Goal: Information Seeking & Learning: Check status

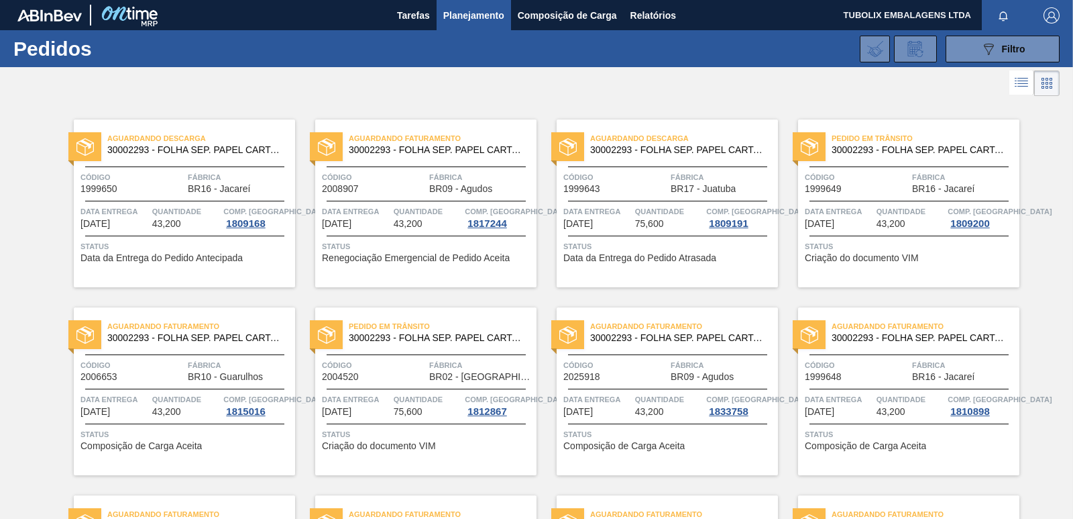
scroll to position [2072, 0]
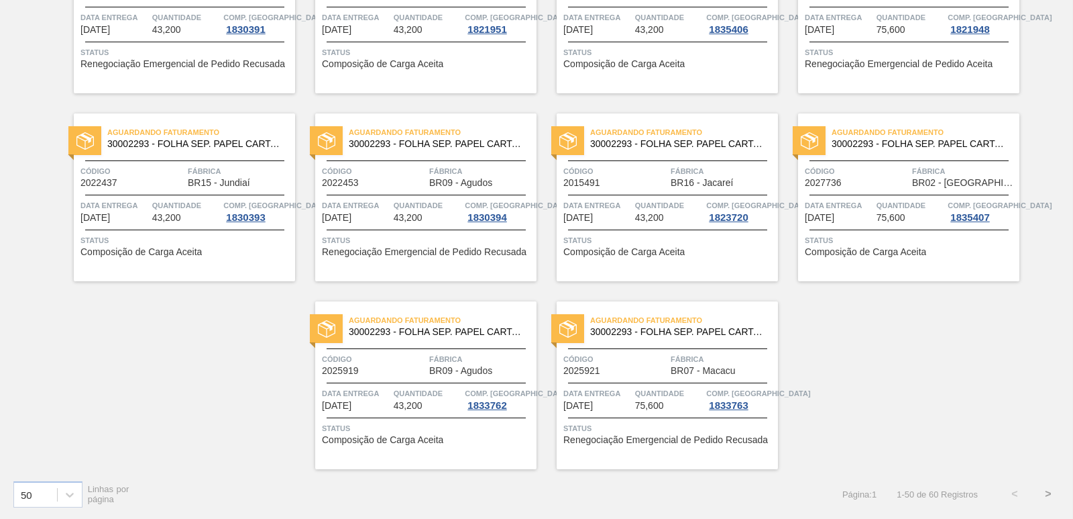
click at [1049, 493] on button ">" at bounding box center [1049, 494] width 34 height 34
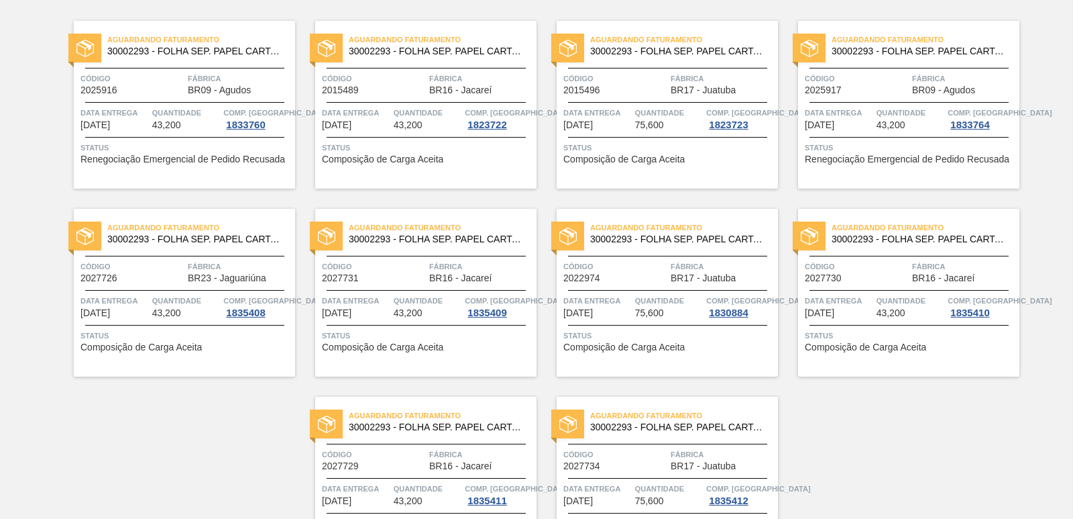
scroll to position [0, 0]
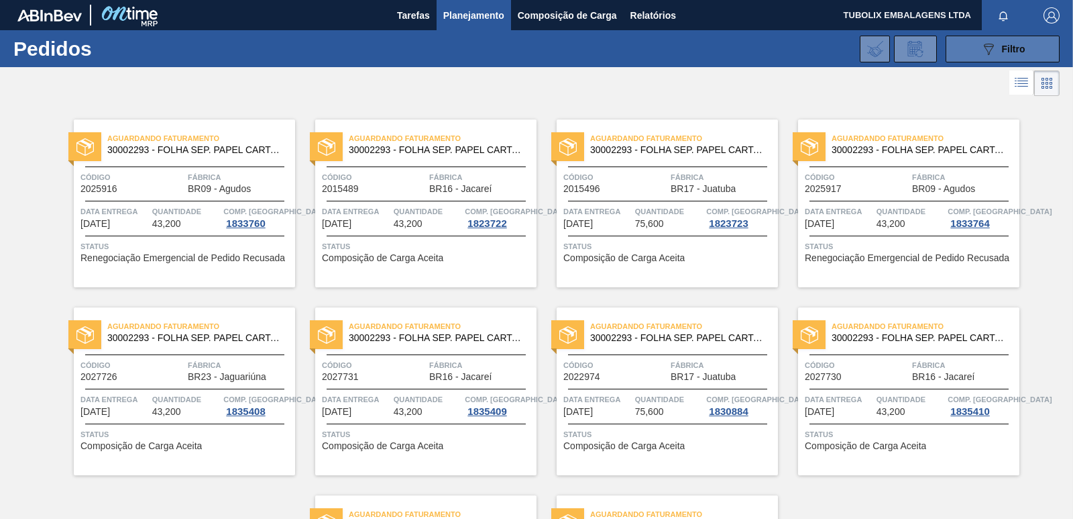
click at [998, 50] on div "089F7B8B-B2A5-4AFE-B5C0-19BA573D28AC Filtro" at bounding box center [1003, 49] width 45 height 16
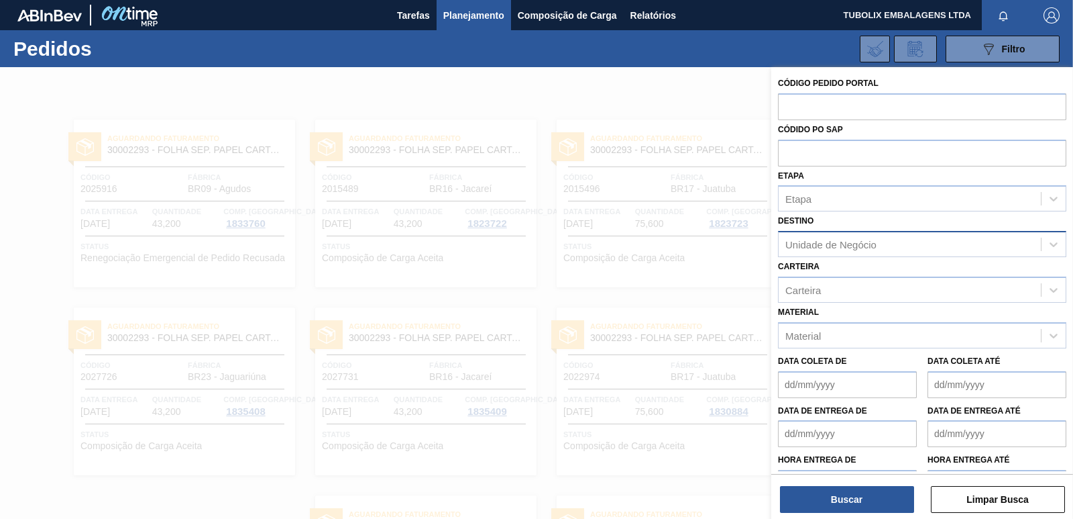
click at [843, 241] on div "Unidade de Negócio" at bounding box center [831, 244] width 91 height 11
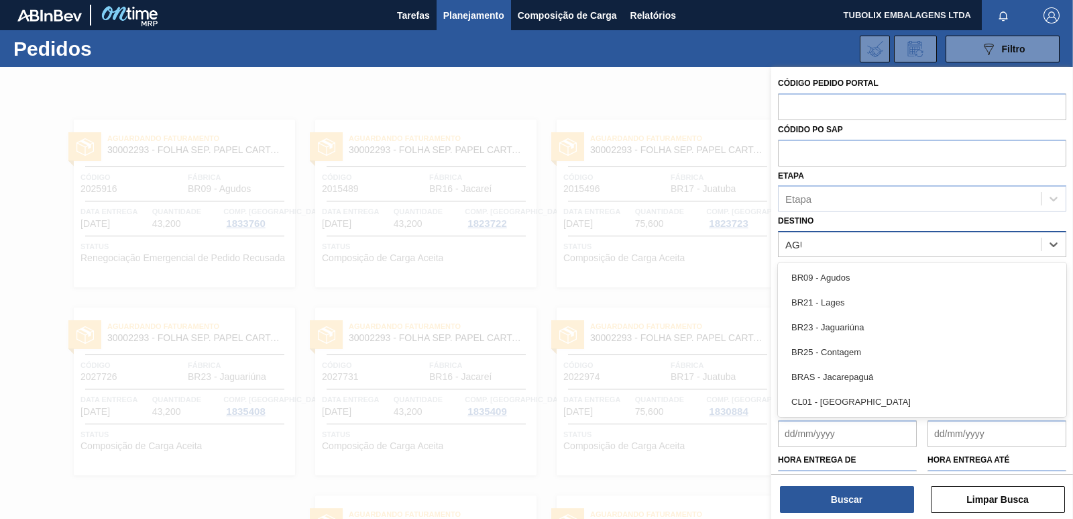
type input "AGUD"
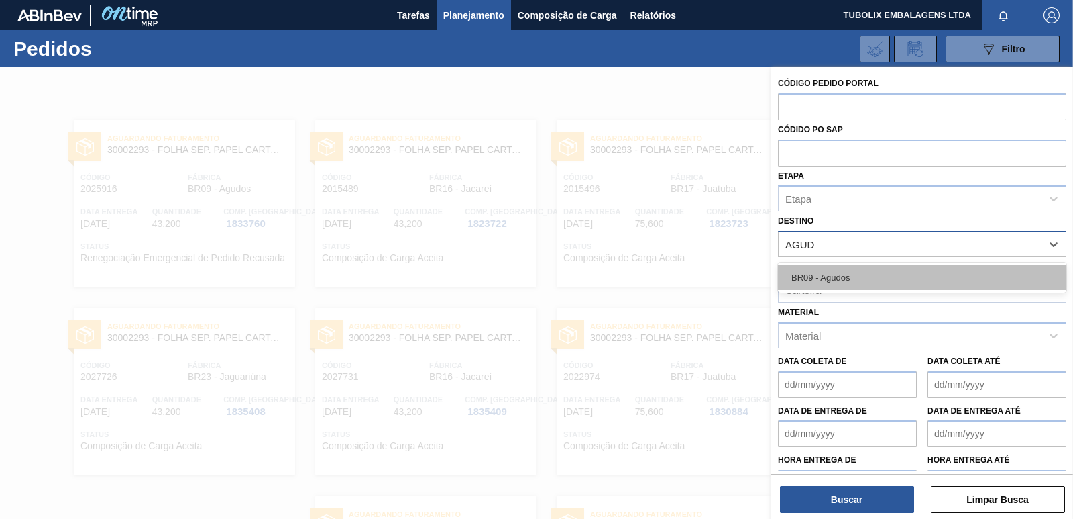
click at [841, 268] on div "BR09 - Agudos" at bounding box center [922, 277] width 288 height 25
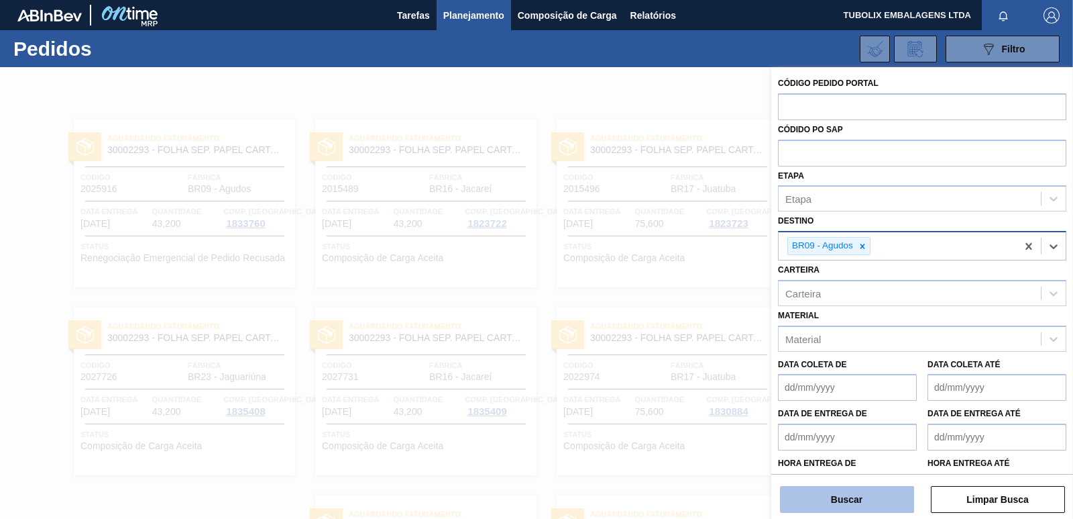
click at [904, 496] on button "Buscar" at bounding box center [847, 499] width 134 height 27
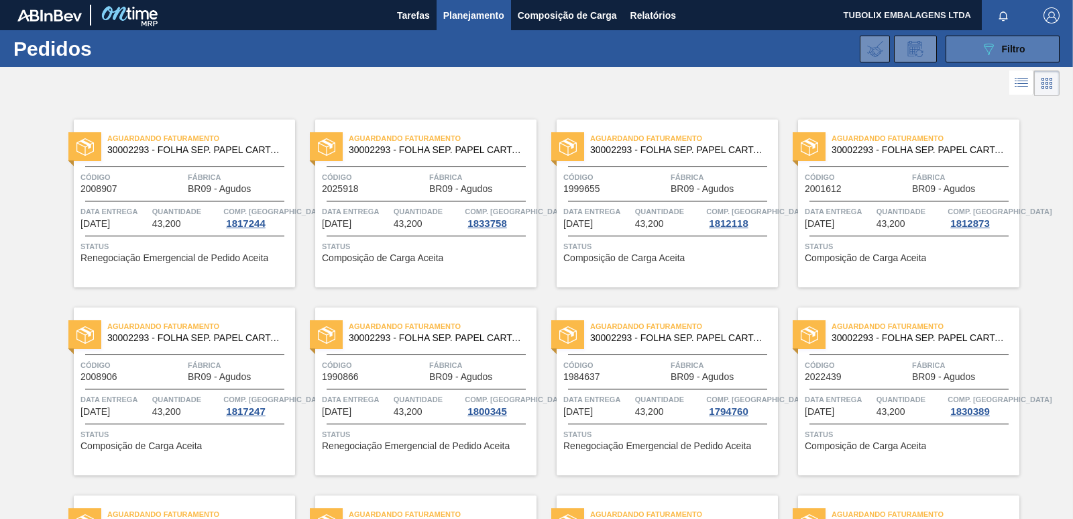
click at [1012, 44] on span "Filtro" at bounding box center [1013, 49] width 23 height 11
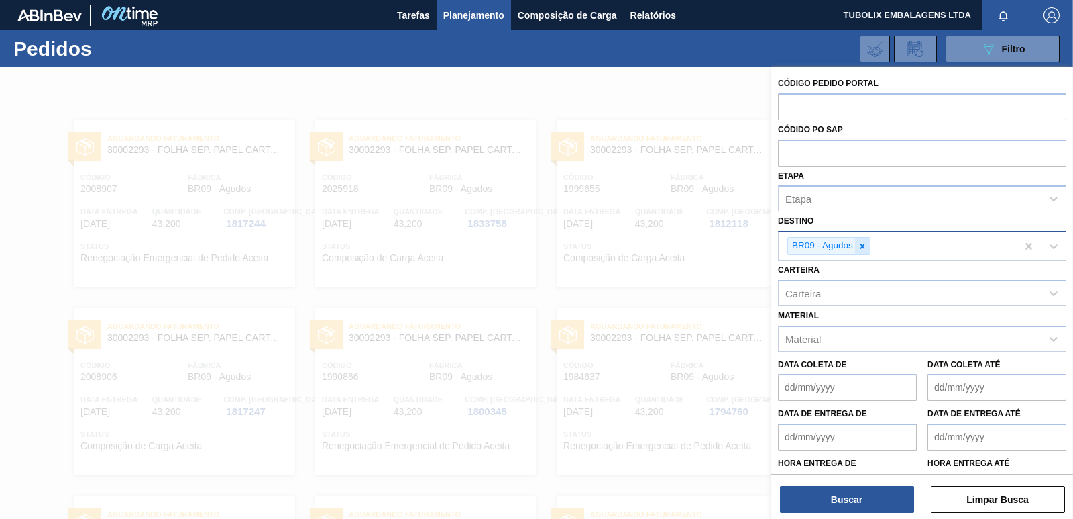
click at [860, 242] on icon at bounding box center [862, 246] width 9 height 9
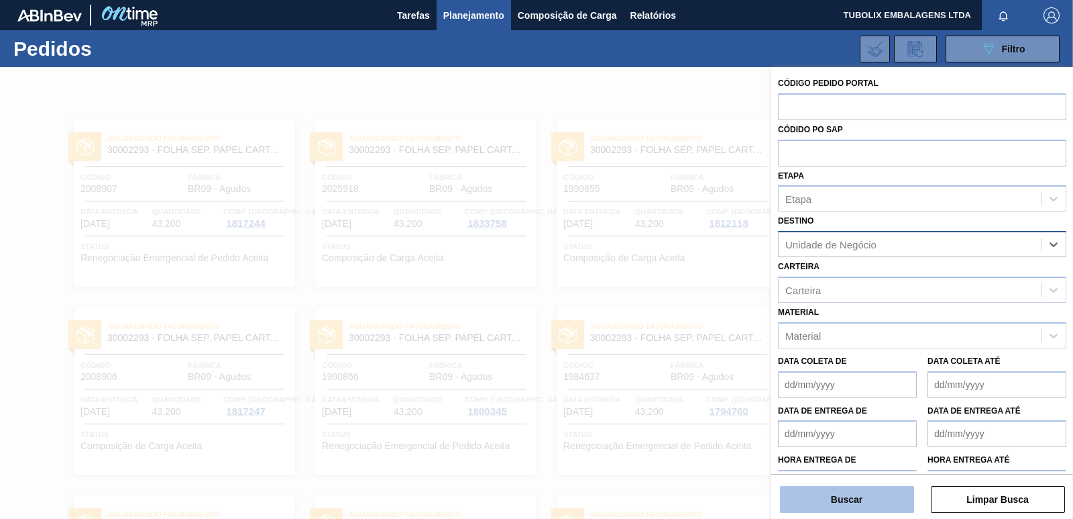
drag, startPoint x: 853, startPoint y: 500, endPoint x: 857, endPoint y: 494, distance: 7.8
click at [855, 499] on button "Buscar" at bounding box center [847, 499] width 134 height 27
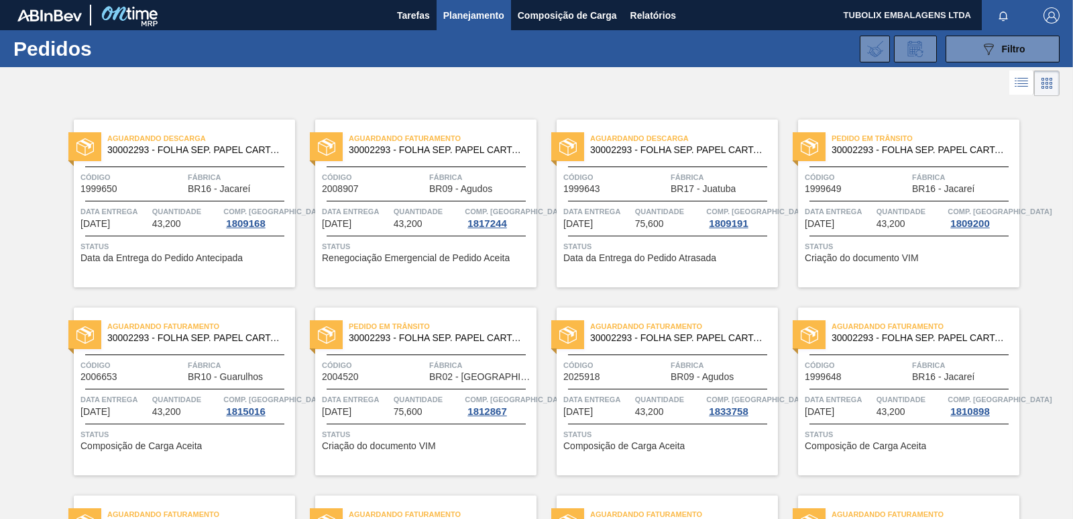
click at [172, 137] on span "Aguardando Descarga" at bounding box center [201, 137] width 188 height 13
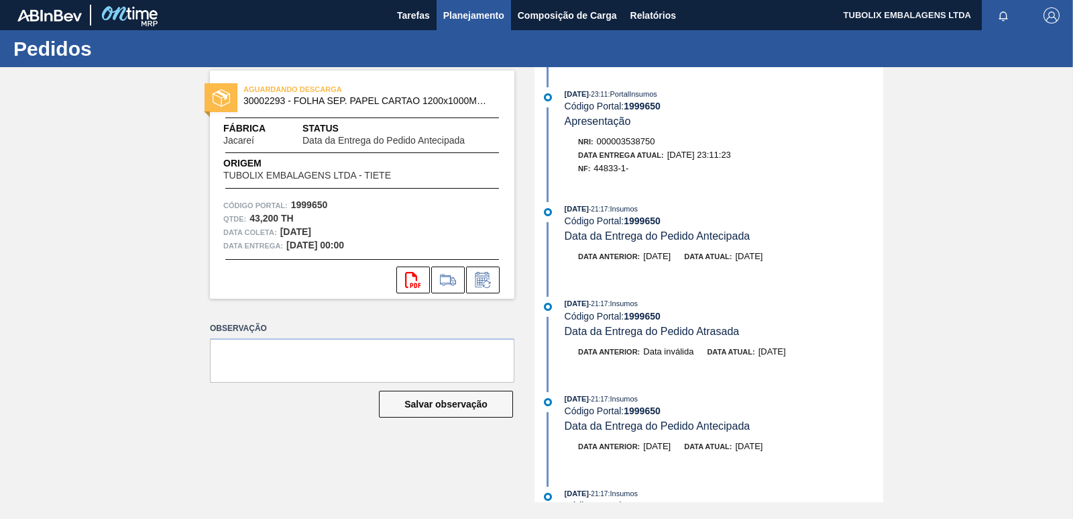
click at [455, 8] on span "Planejamento" at bounding box center [473, 15] width 61 height 16
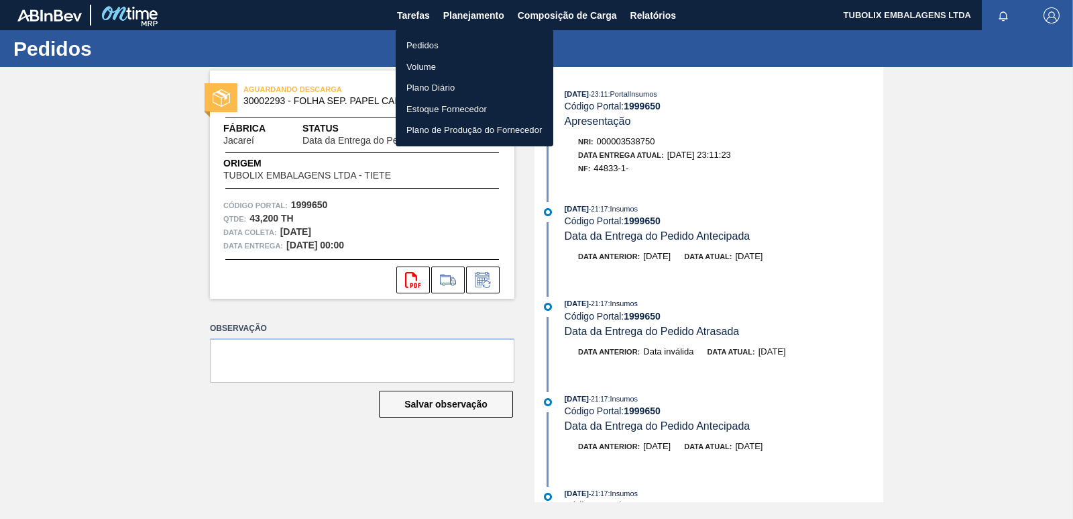
click at [445, 40] on li "Pedidos" at bounding box center [475, 45] width 158 height 21
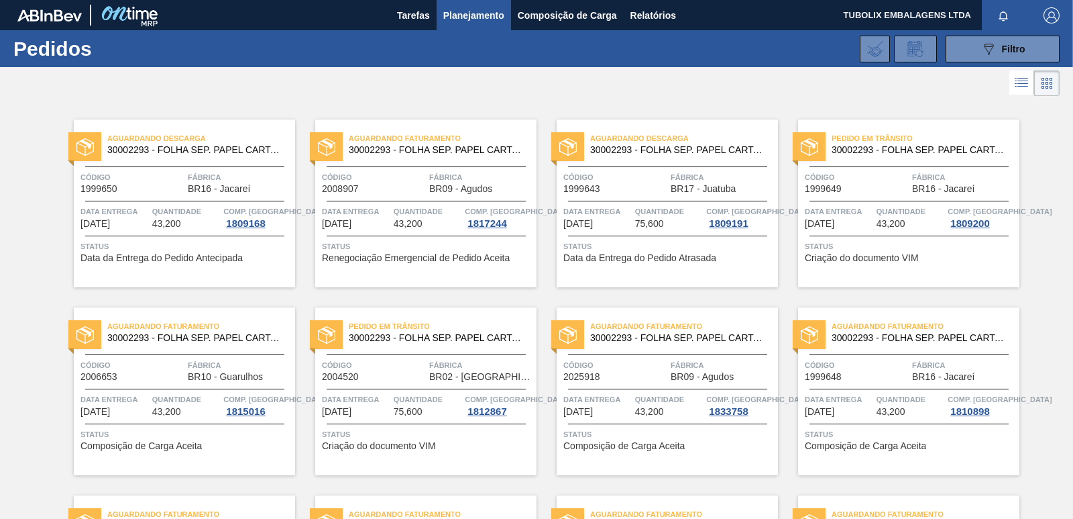
click at [235, 167] on div "Aguardando Descarga 30002293 - FOLHA SEP. PAPEL CARTAO 1200x1000M 350g Código 1…" at bounding box center [184, 203] width 221 height 168
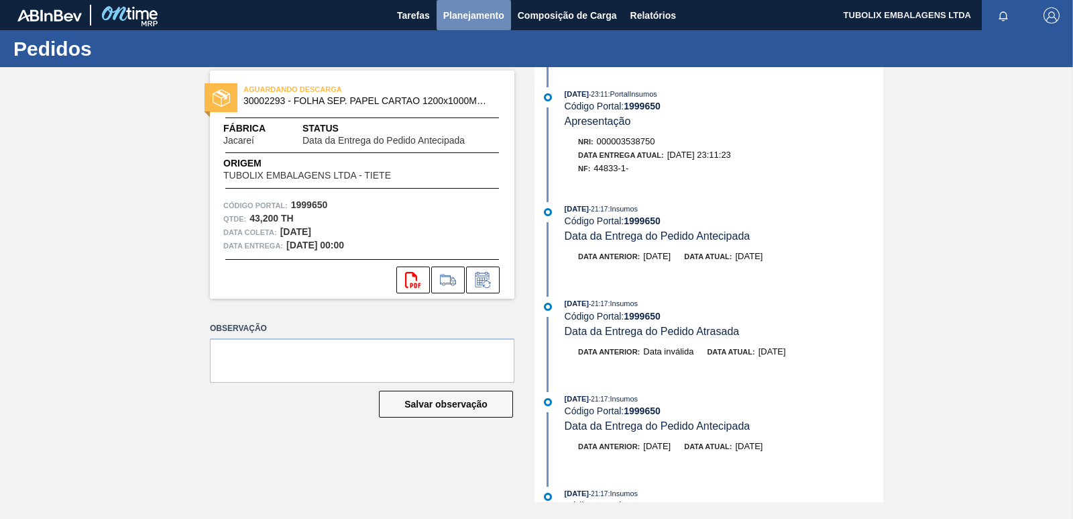
click at [470, 12] on span "Planejamento" at bounding box center [473, 15] width 61 height 16
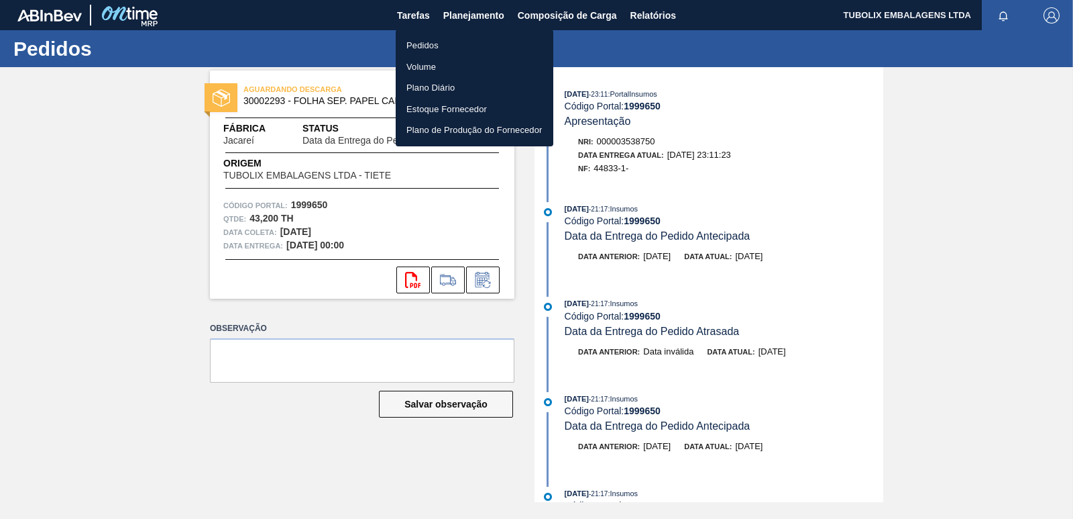
click at [442, 40] on li "Pedidos" at bounding box center [475, 45] width 158 height 21
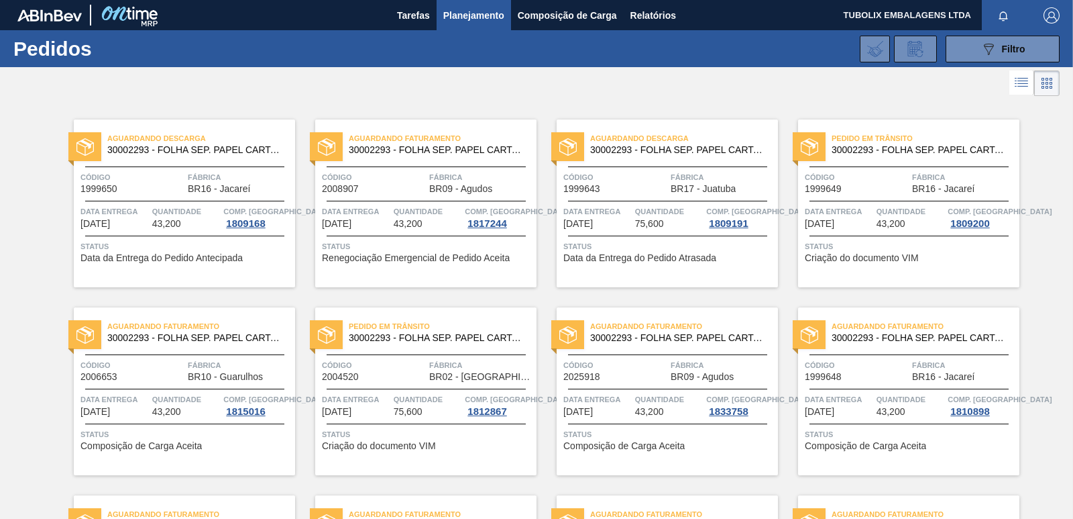
click at [655, 172] on span "Código" at bounding box center [616, 176] width 104 height 13
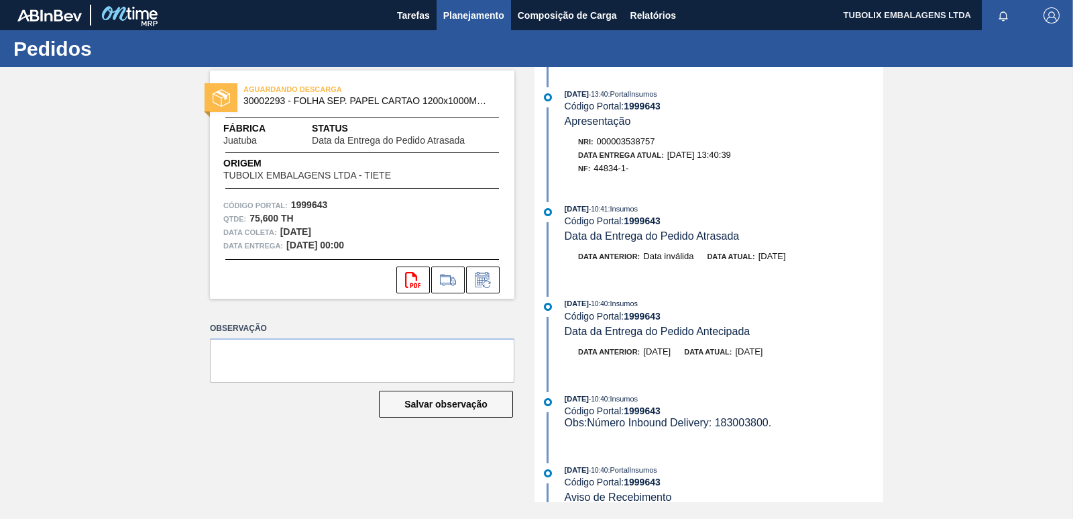
click at [457, 13] on span "Planejamento" at bounding box center [473, 15] width 61 height 16
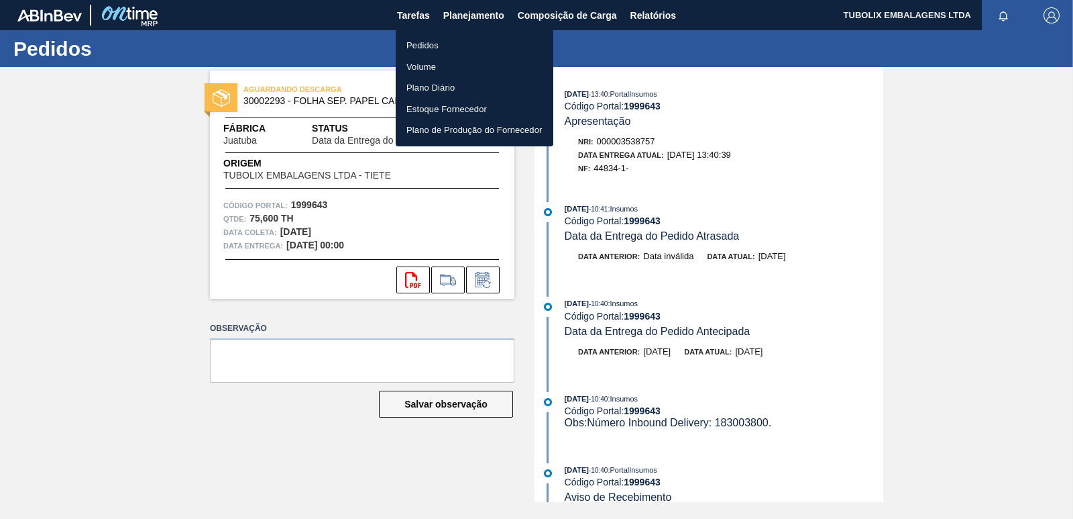
click at [427, 43] on li "Pedidos" at bounding box center [475, 45] width 158 height 21
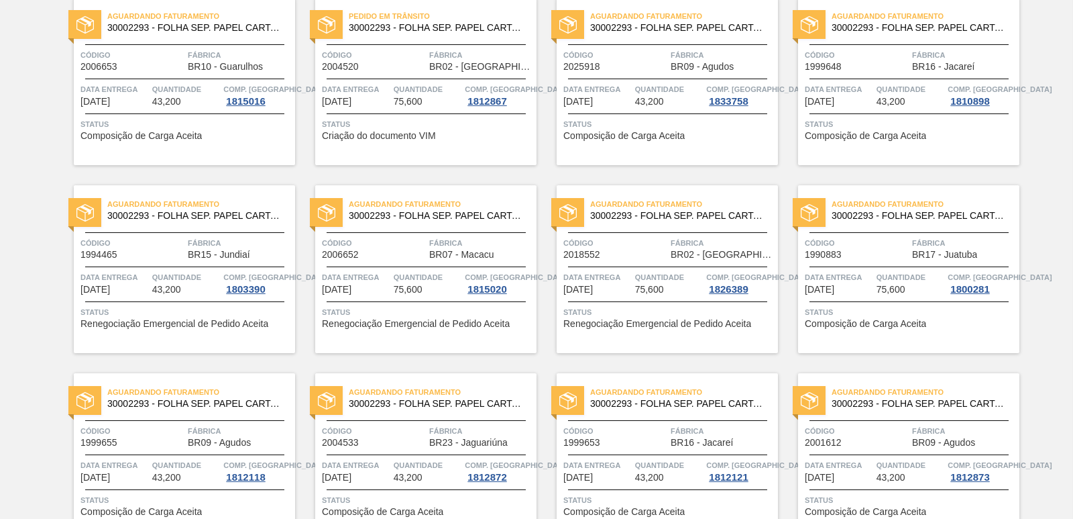
scroll to position [335, 0]
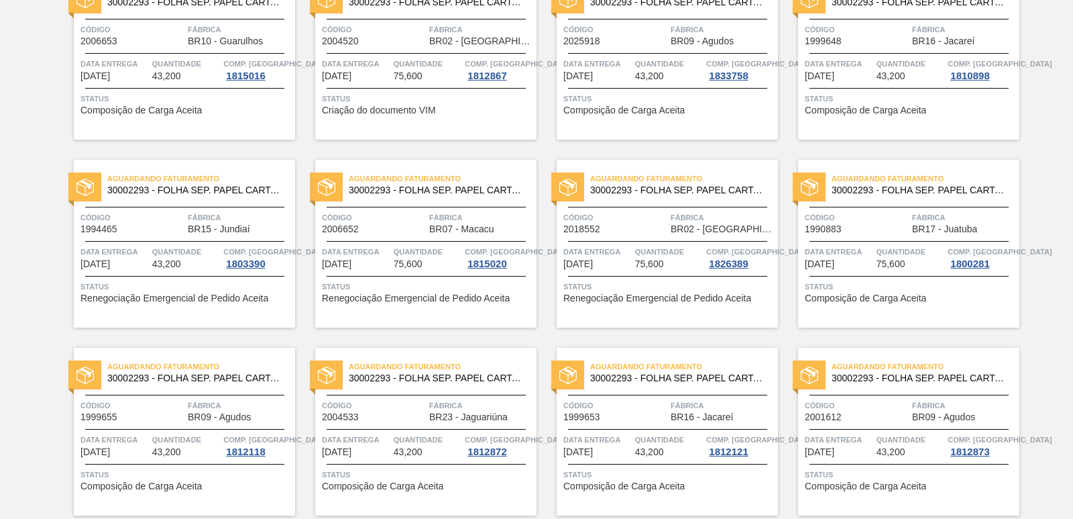
click at [872, 223] on span "Código" at bounding box center [857, 217] width 104 height 13
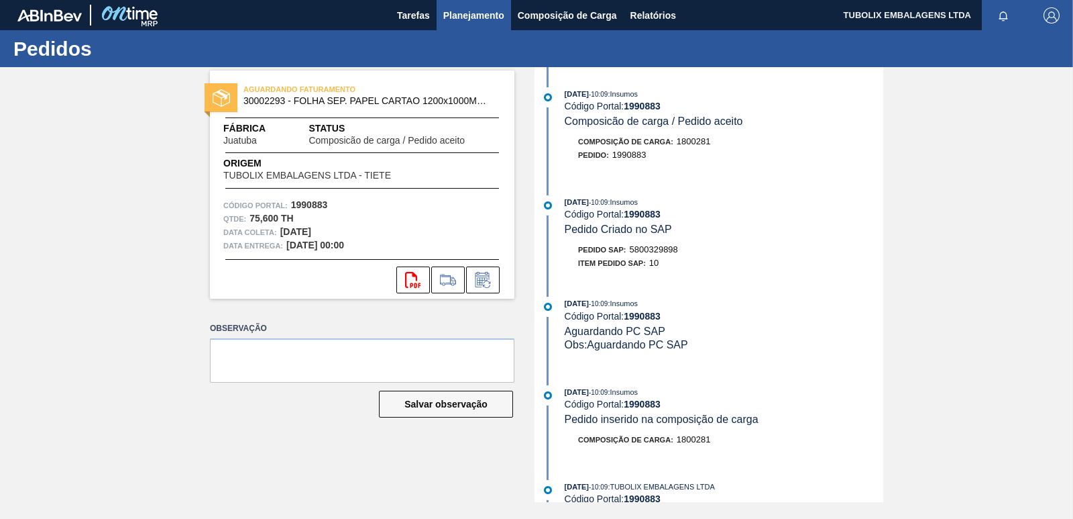
click at [471, 17] on span "Planejamento" at bounding box center [473, 15] width 61 height 16
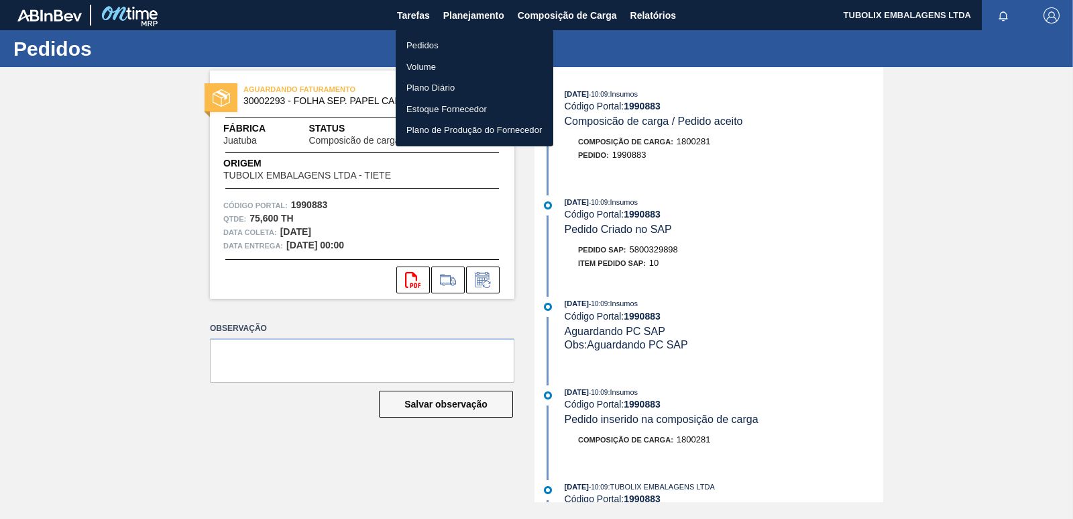
click at [430, 50] on li "Pedidos" at bounding box center [475, 45] width 158 height 21
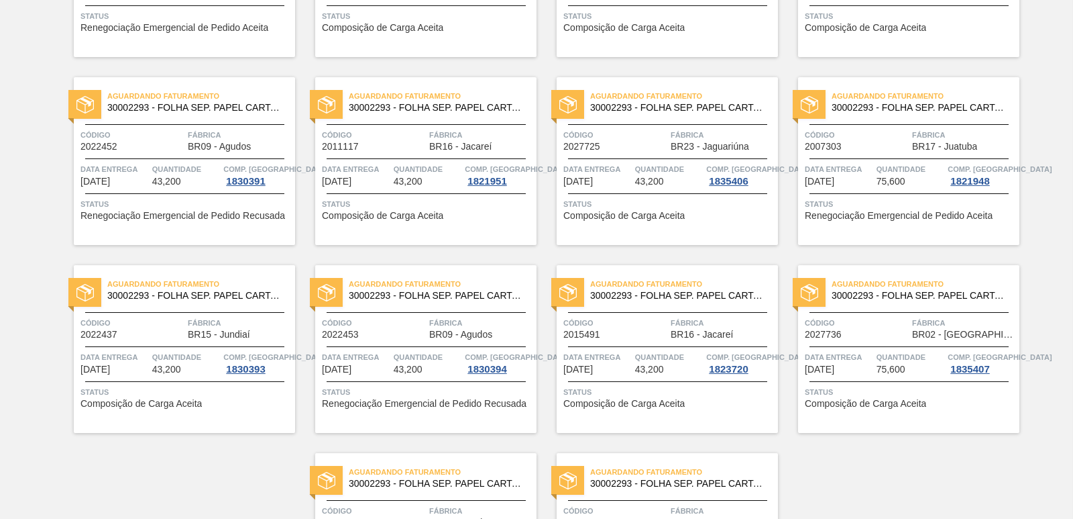
scroll to position [2072, 0]
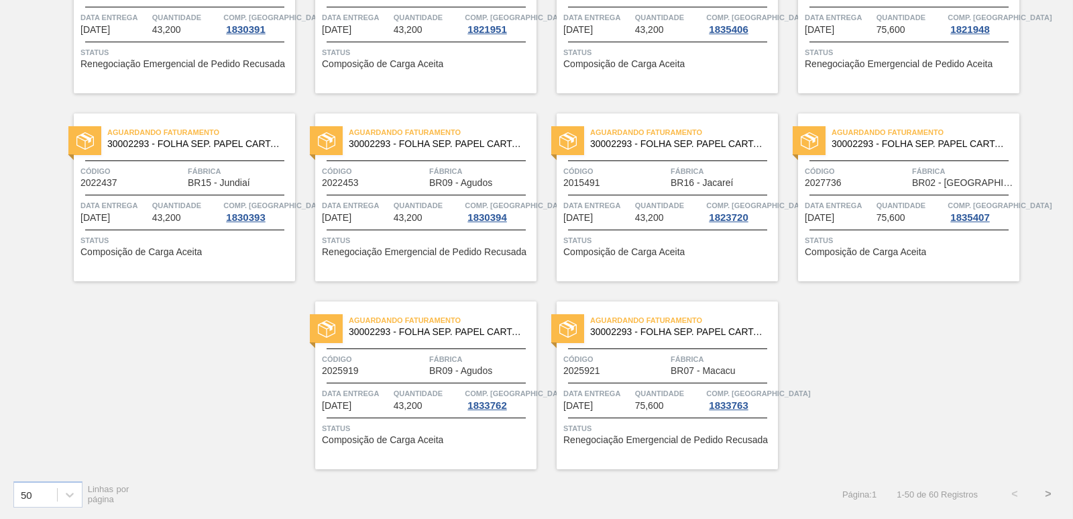
click at [1047, 494] on button ">" at bounding box center [1049, 494] width 34 height 34
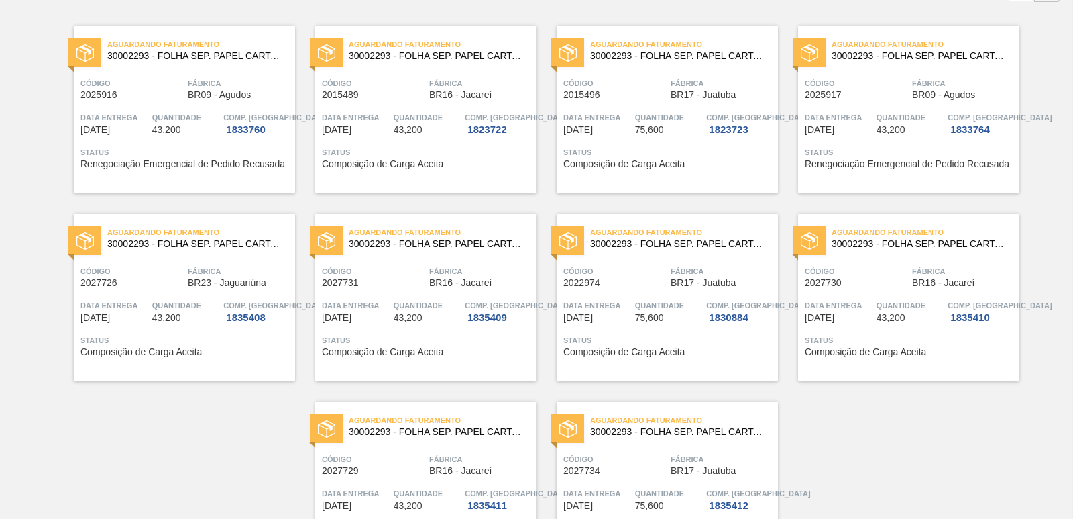
scroll to position [0, 0]
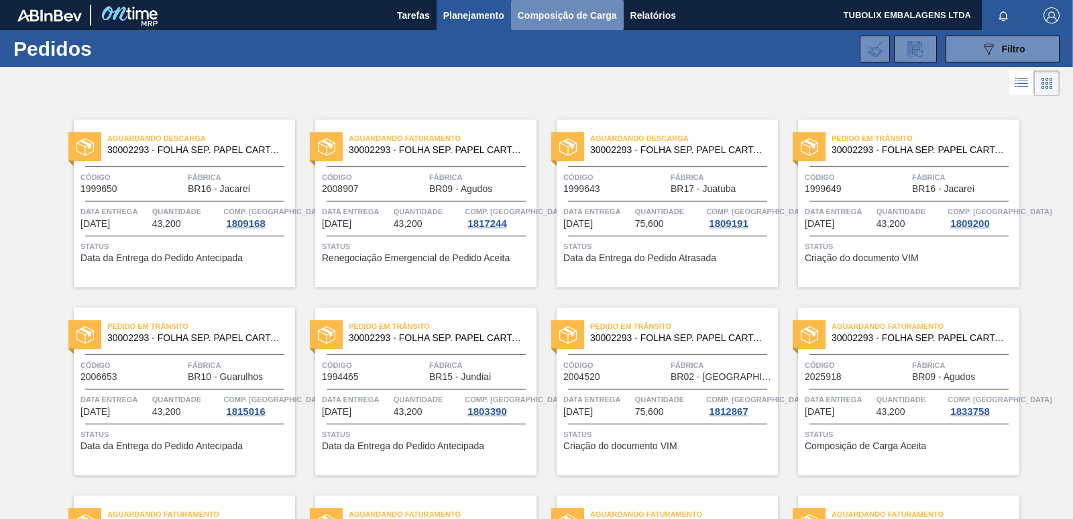
click at [594, 23] on span "Composição de Carga" at bounding box center [567, 15] width 99 height 16
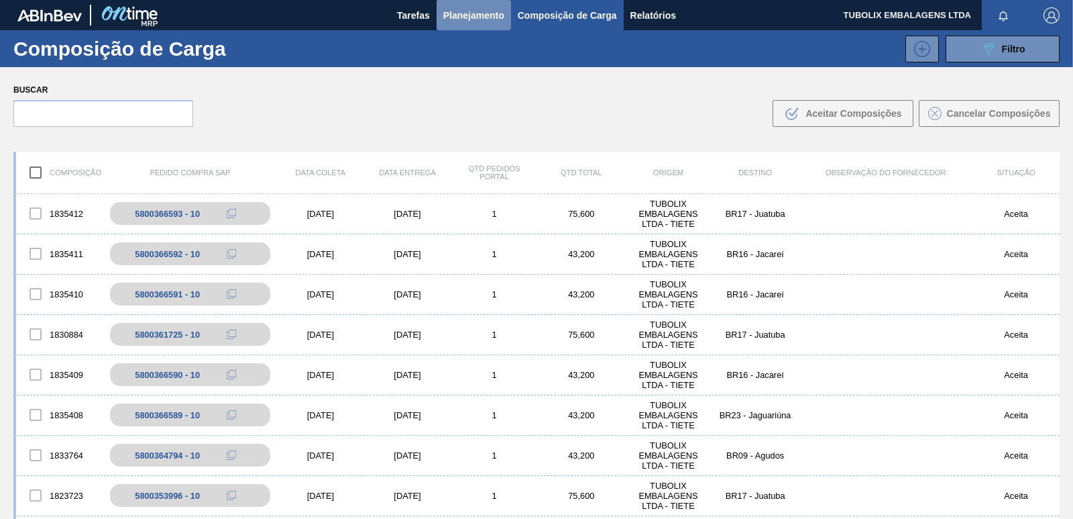
click at [465, 11] on span "Planejamento" at bounding box center [473, 15] width 61 height 16
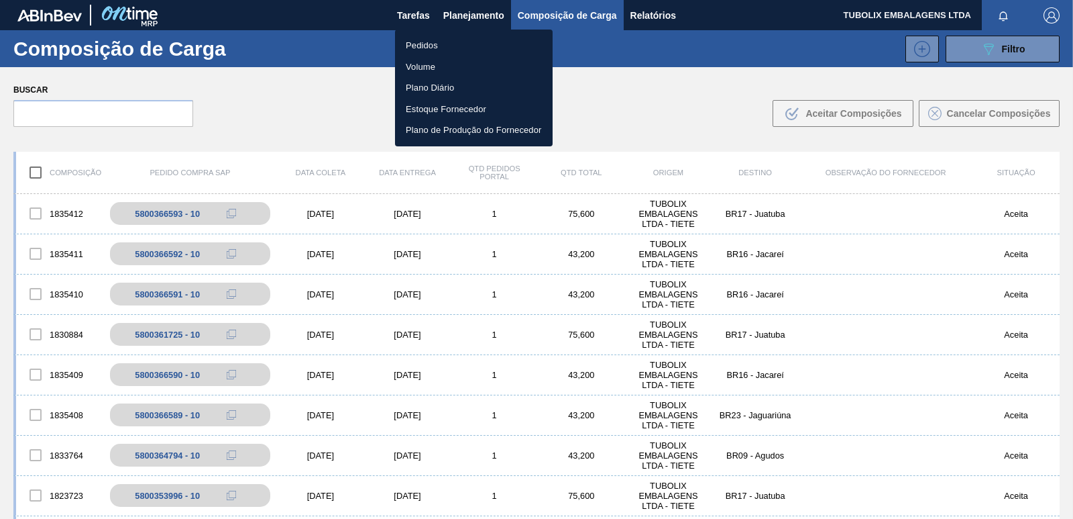
click at [425, 45] on li "Pedidos" at bounding box center [474, 45] width 158 height 21
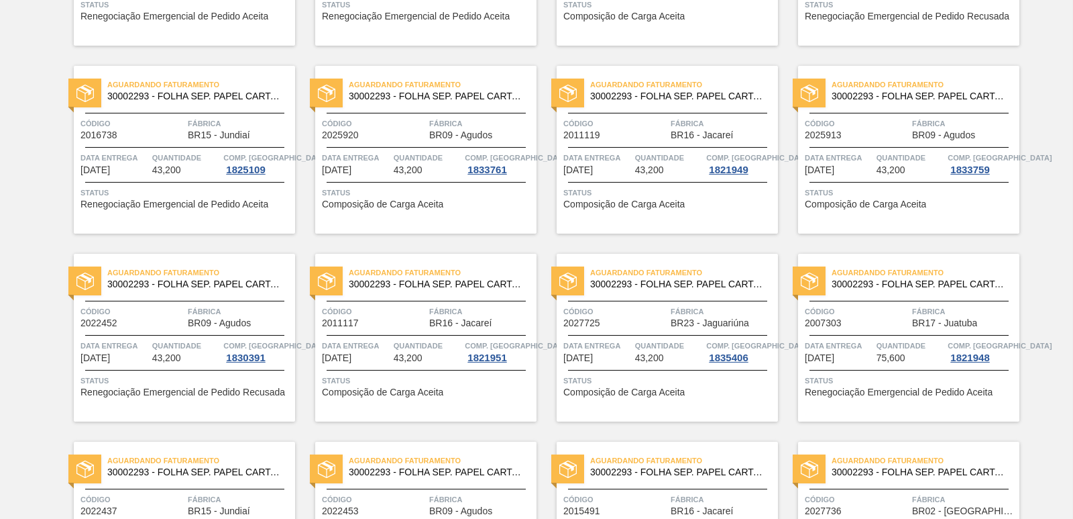
scroll to position [2072, 0]
